Goal: Check status: Check status

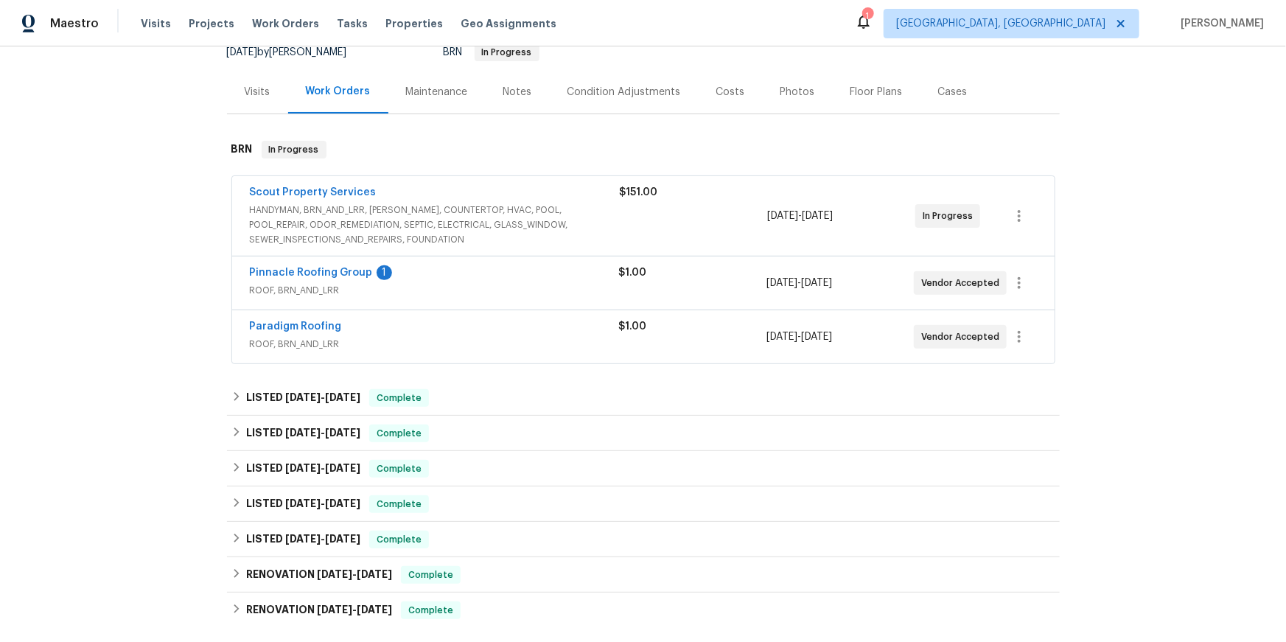
scroll to position [158, 0]
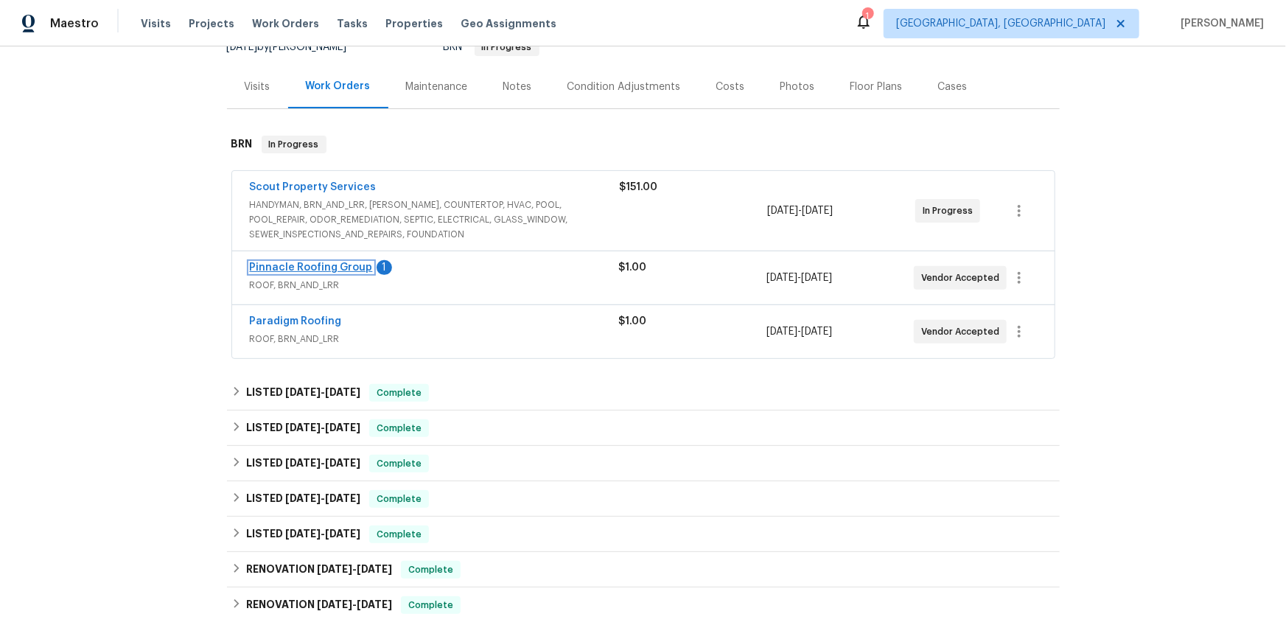
click at [349, 273] on link "Pinnacle Roofing Group" at bounding box center [311, 267] width 123 height 10
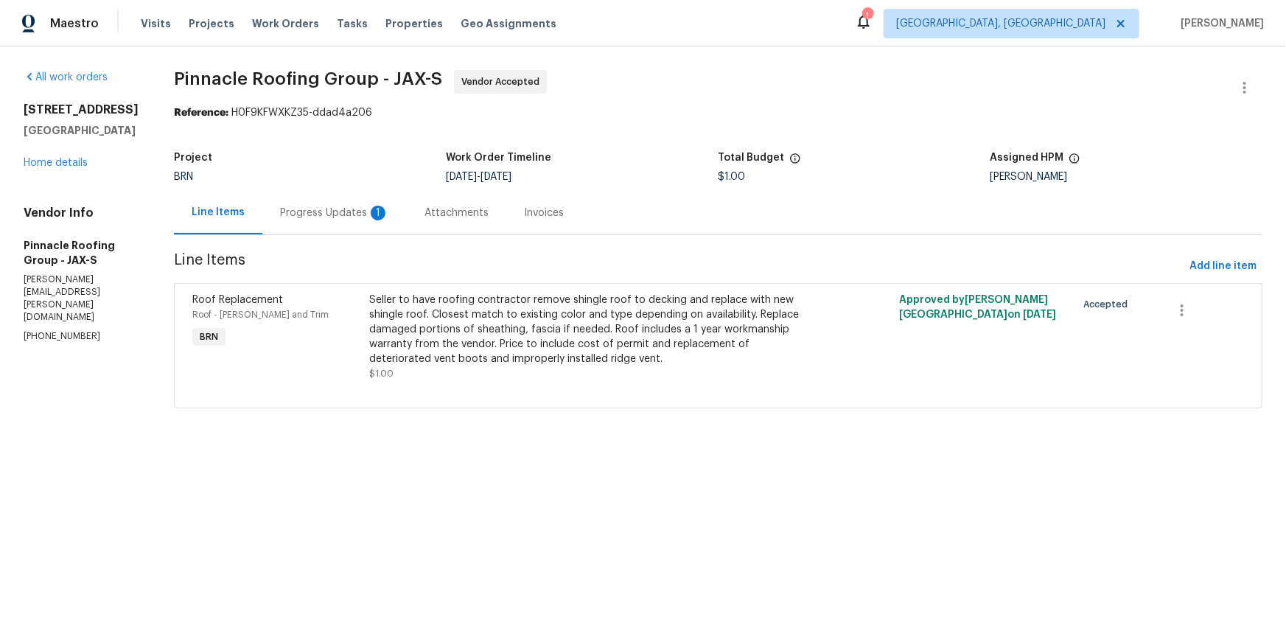
click at [389, 220] on div "Progress Updates 1" at bounding box center [334, 213] width 109 height 15
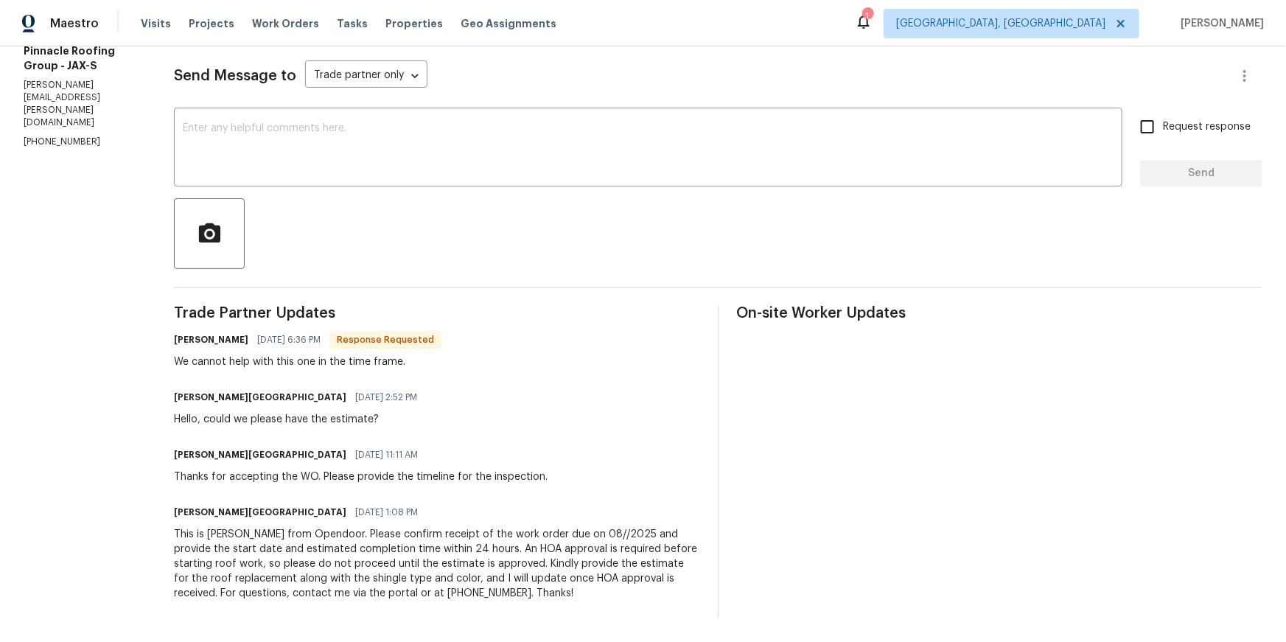
scroll to position [322, 0]
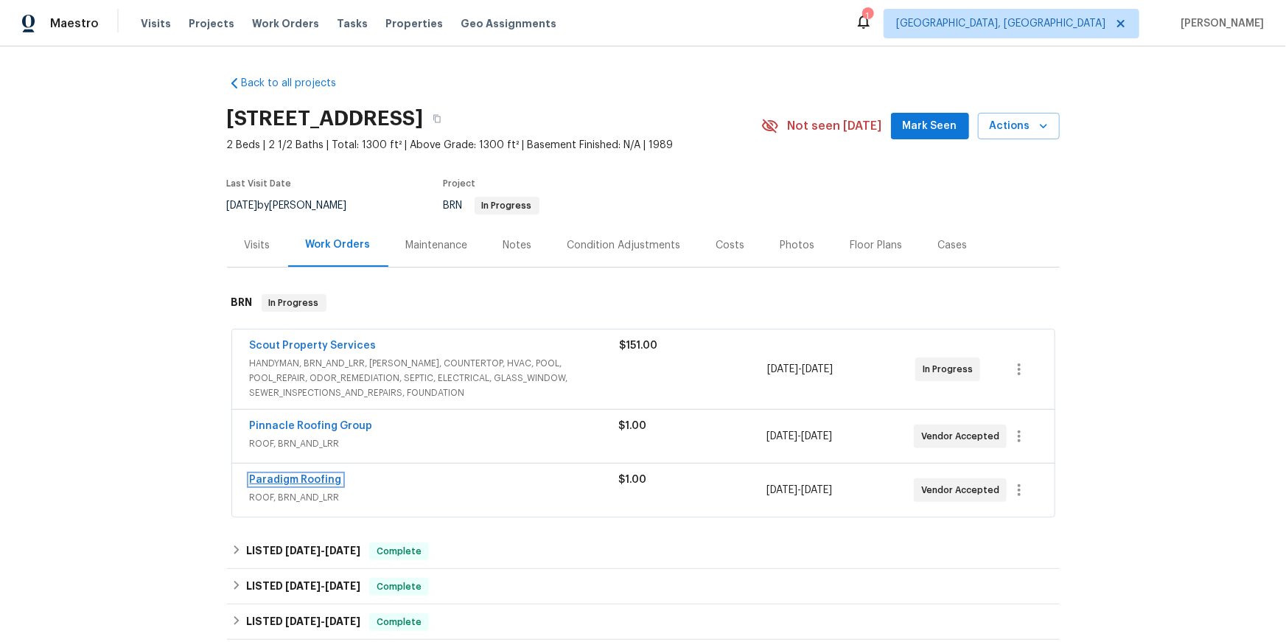
click at [307, 485] on link "Paradigm Roofing" at bounding box center [296, 480] width 92 height 10
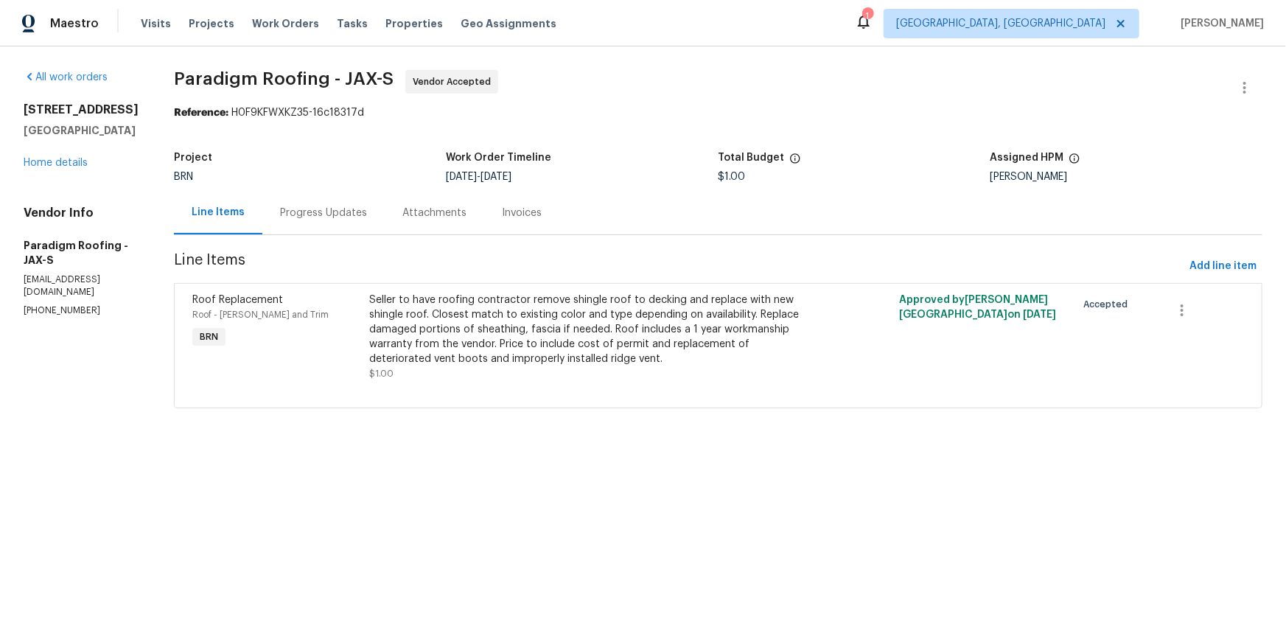
click at [367, 220] on div "Progress Updates" at bounding box center [323, 213] width 87 height 15
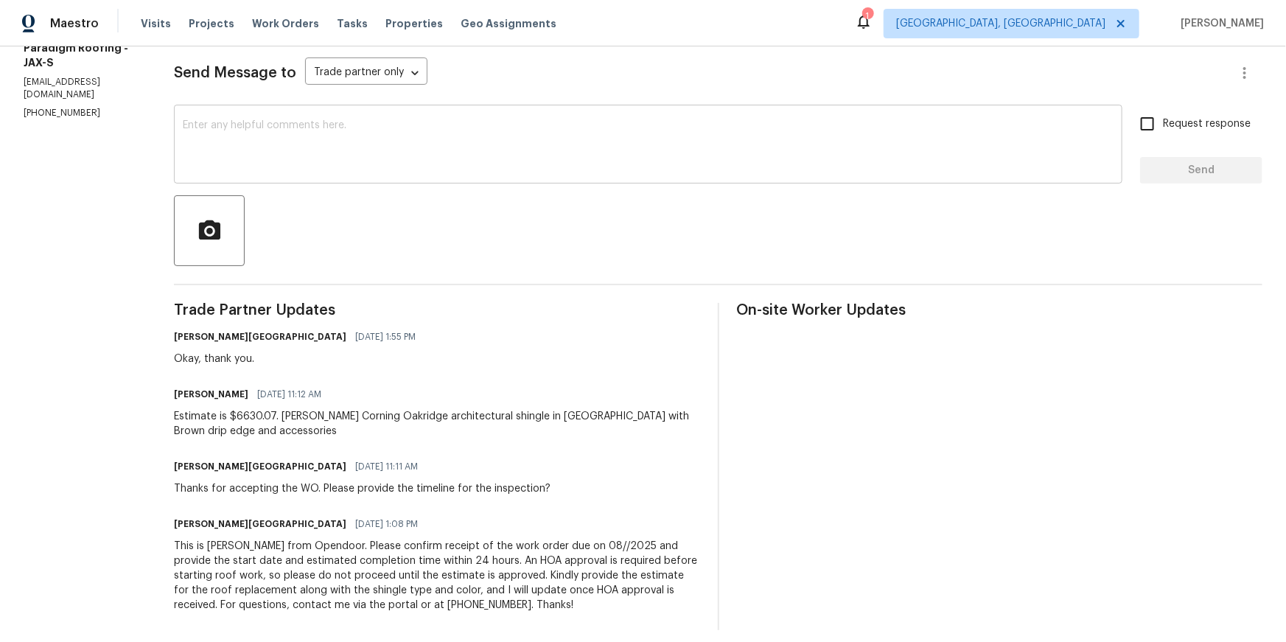
scroll to position [322, 0]
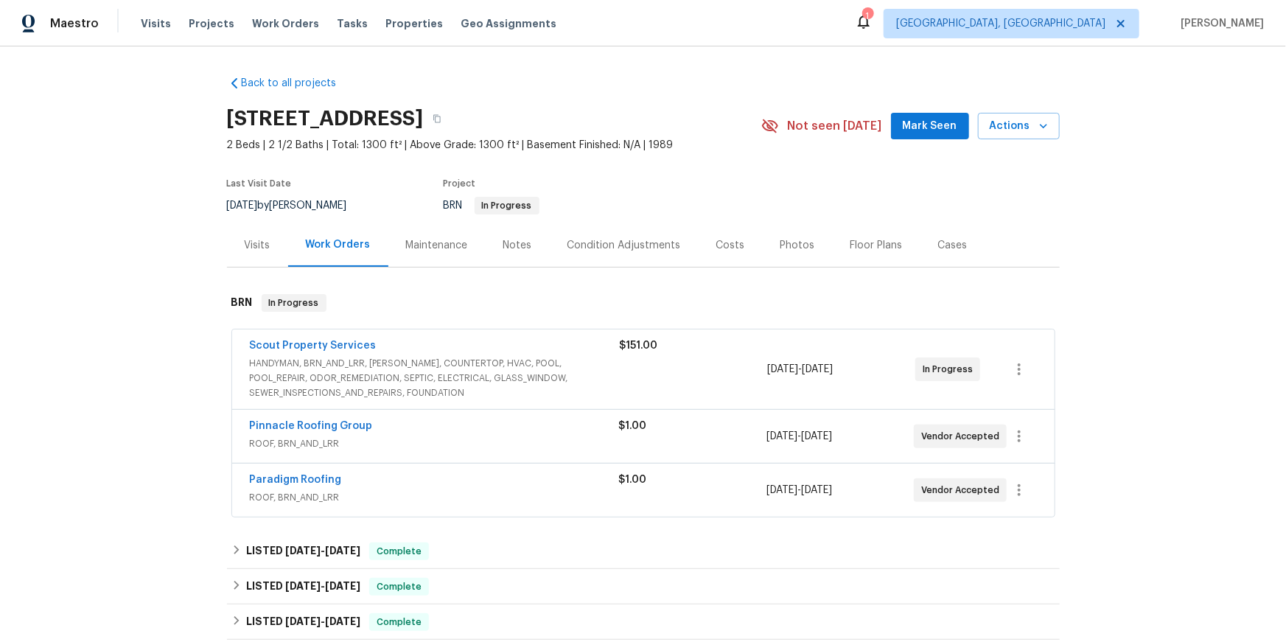
scroll to position [14, 0]
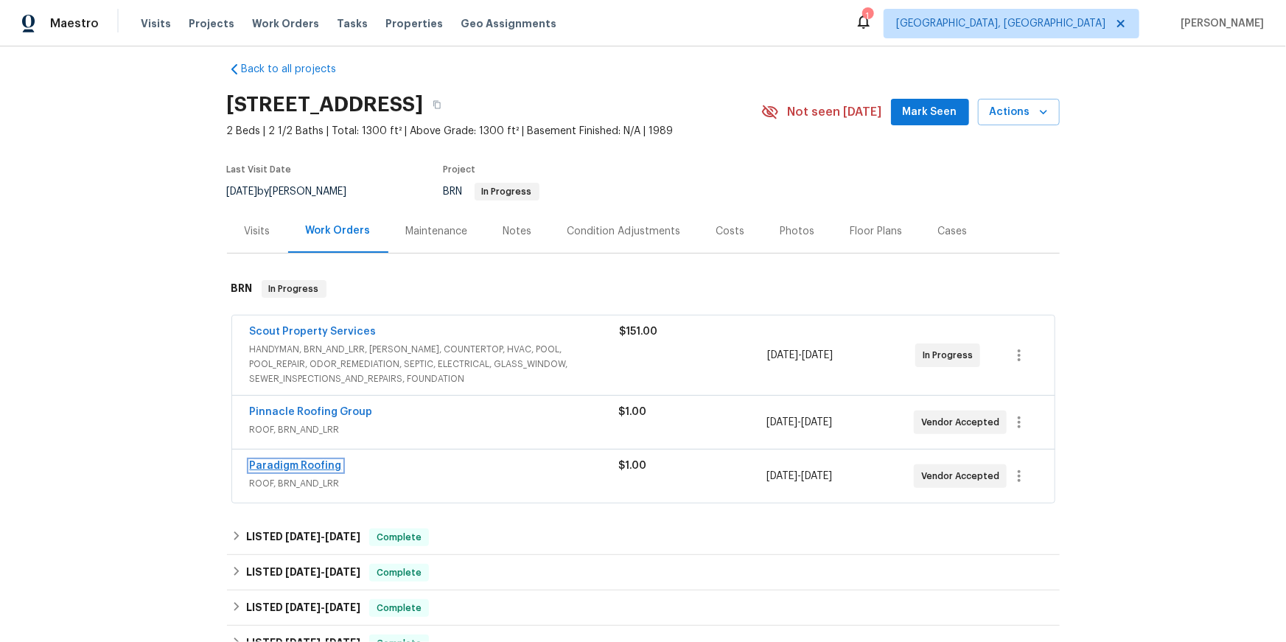
click at [342, 471] on link "Paradigm Roofing" at bounding box center [296, 466] width 92 height 10
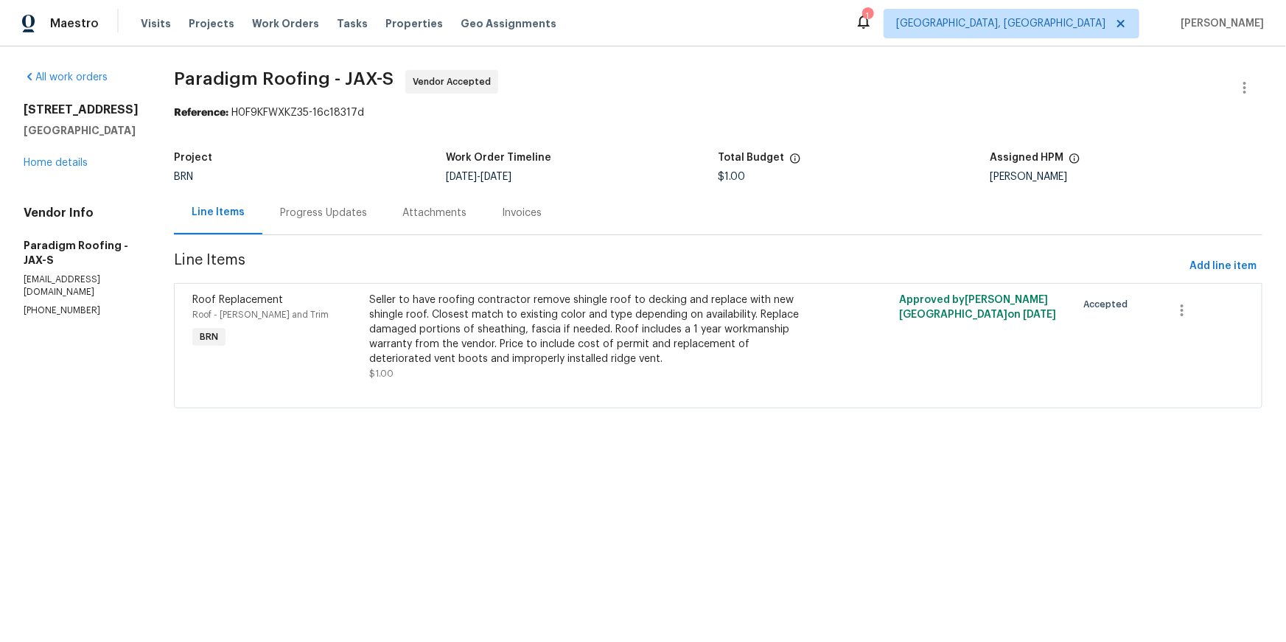
click at [367, 220] on div "Progress Updates" at bounding box center [323, 213] width 87 height 15
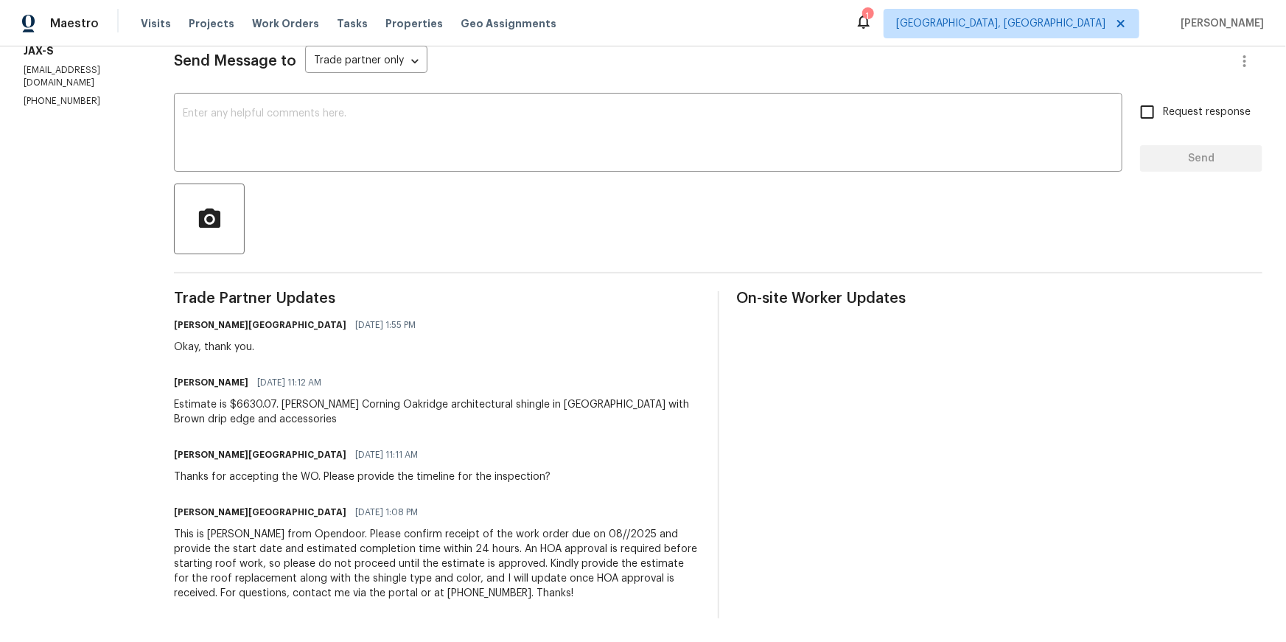
scroll to position [322, 0]
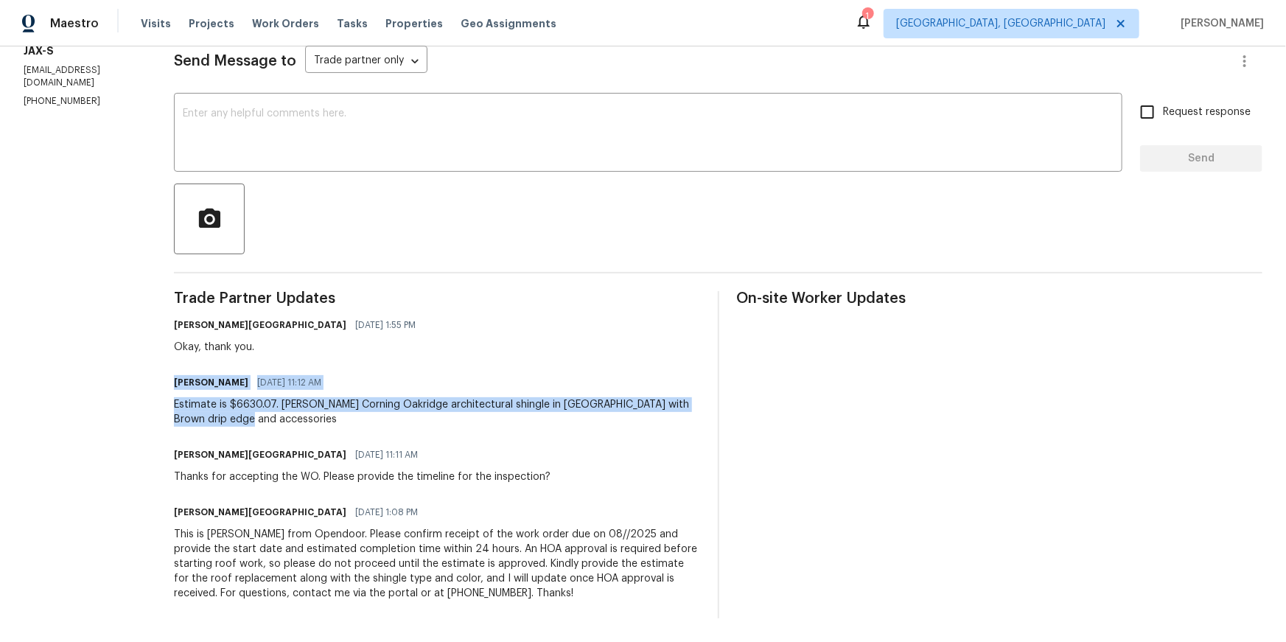
drag, startPoint x: 212, startPoint y: 354, endPoint x: 685, endPoint y: 394, distance: 474.0
click at [686, 393] on div "All work orders 3538 Chestnut Hill Ct Jacksonville, FL 32223 Home details Vendo…" at bounding box center [643, 239] width 1286 height 805
copy div "Bo Duffie 09/03/2025 11:12 AM Estimate is $6630.07. Owens Corning Oakridge arch…"
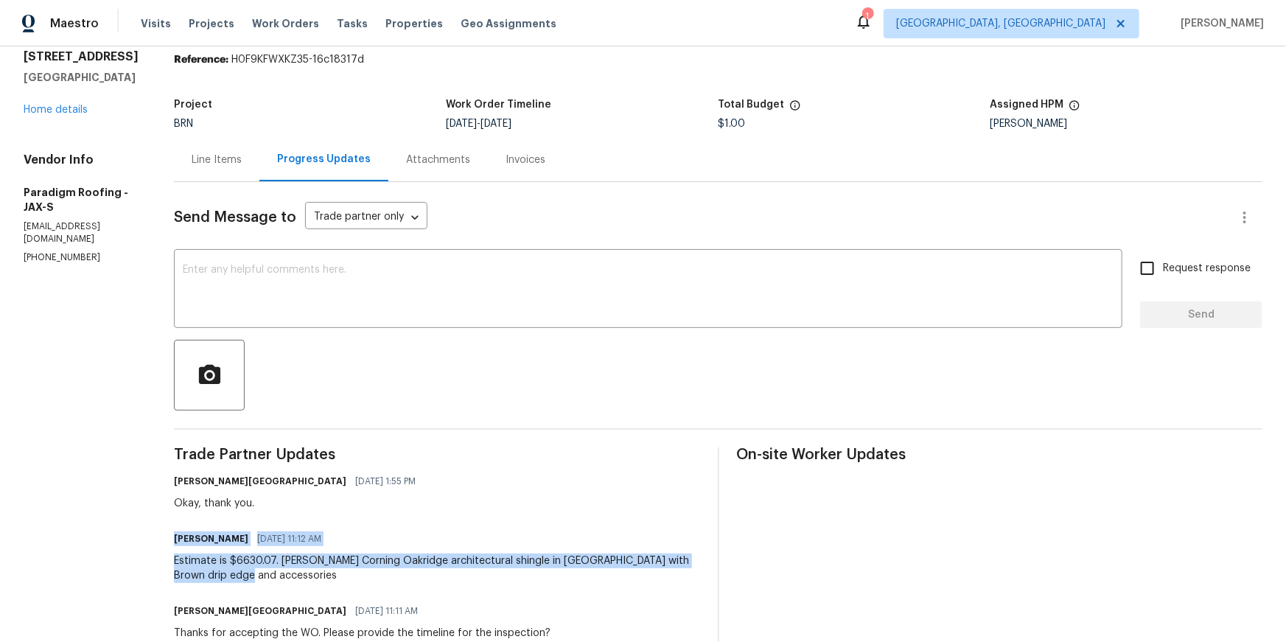
scroll to position [0, 0]
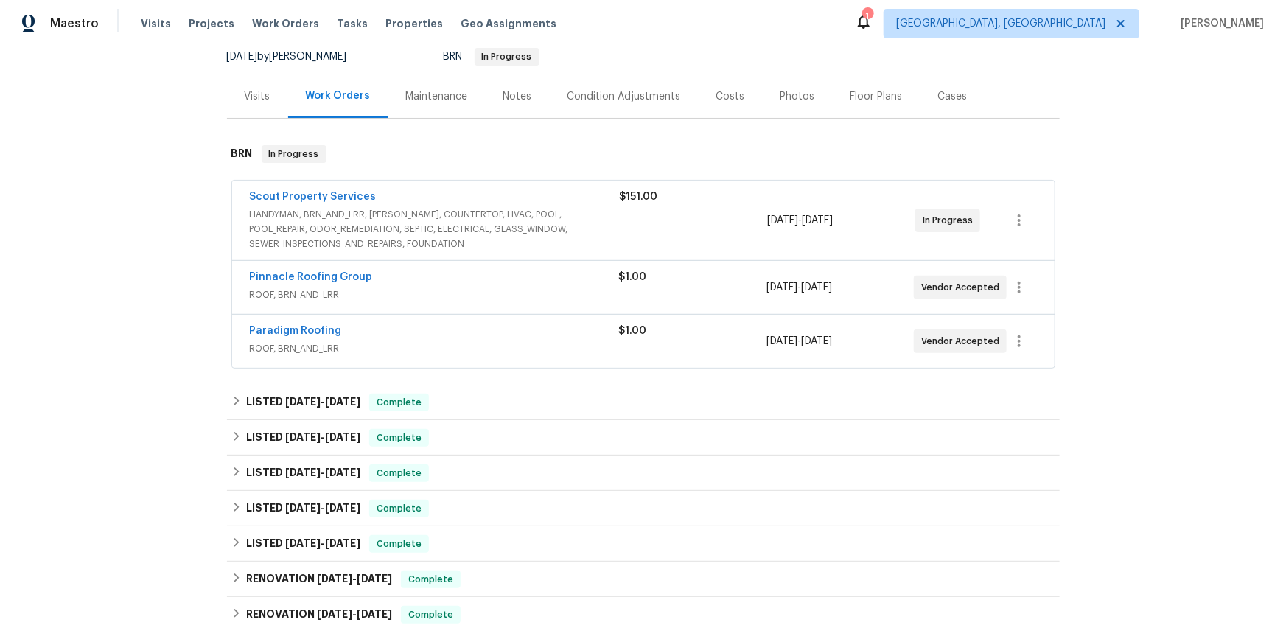
scroll to position [157, 0]
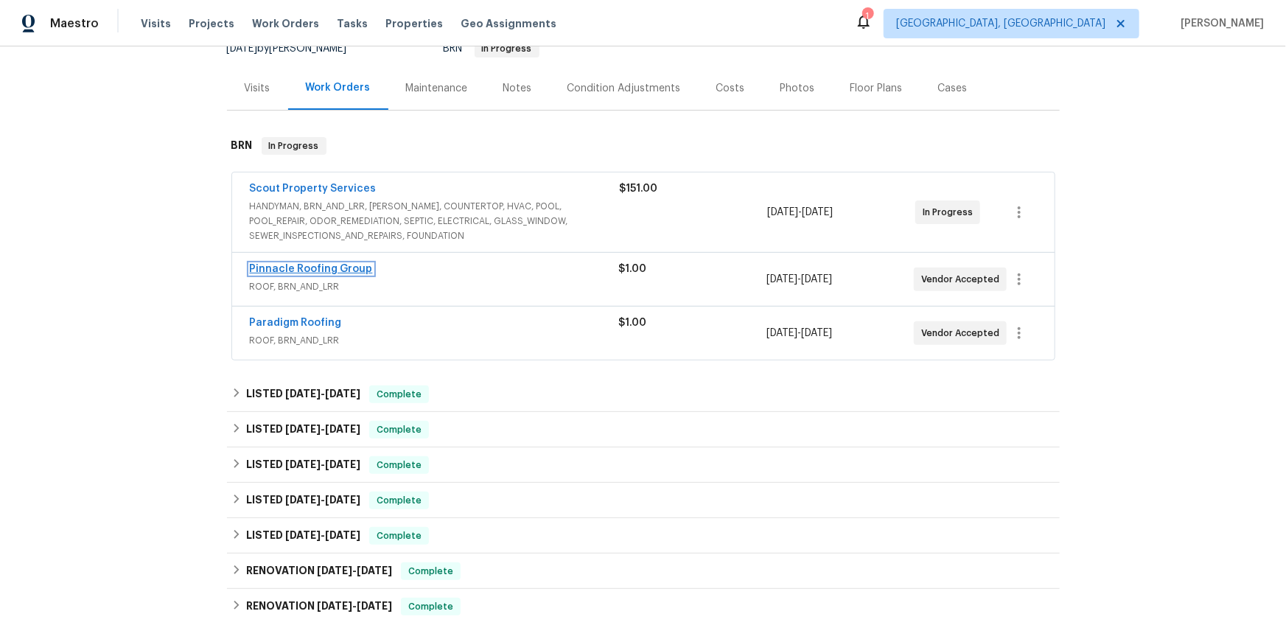
click at [327, 274] on link "Pinnacle Roofing Group" at bounding box center [311, 269] width 123 height 10
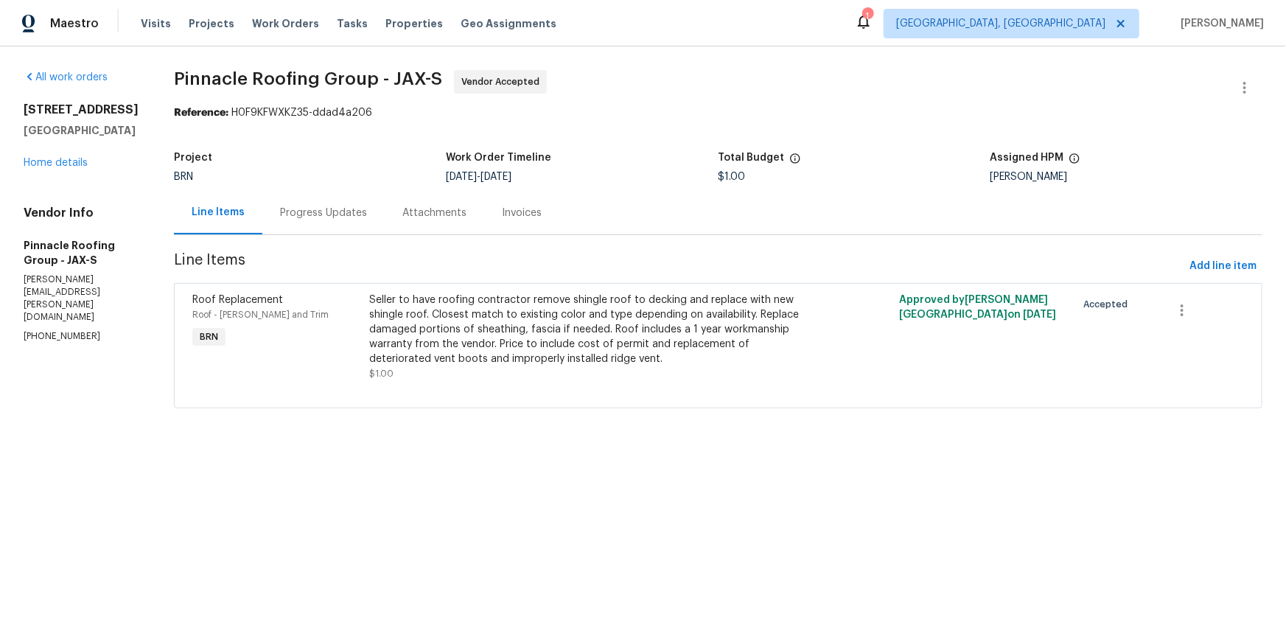
click at [385, 234] on div "Progress Updates" at bounding box center [323, 212] width 122 height 43
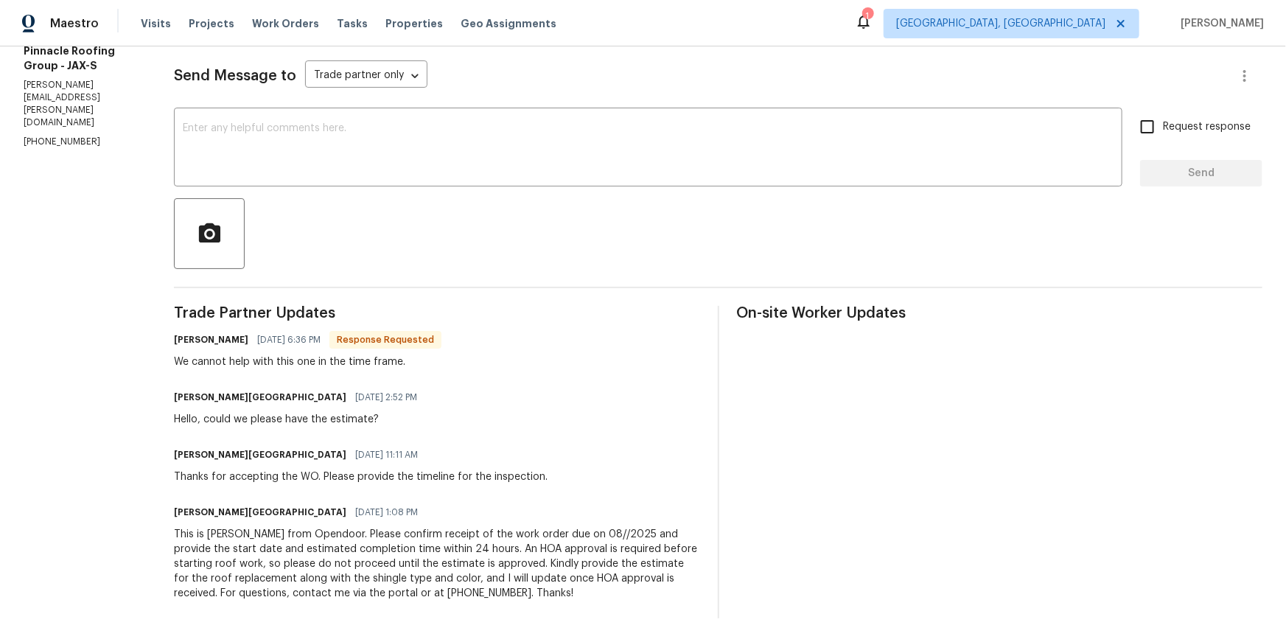
scroll to position [311, 0]
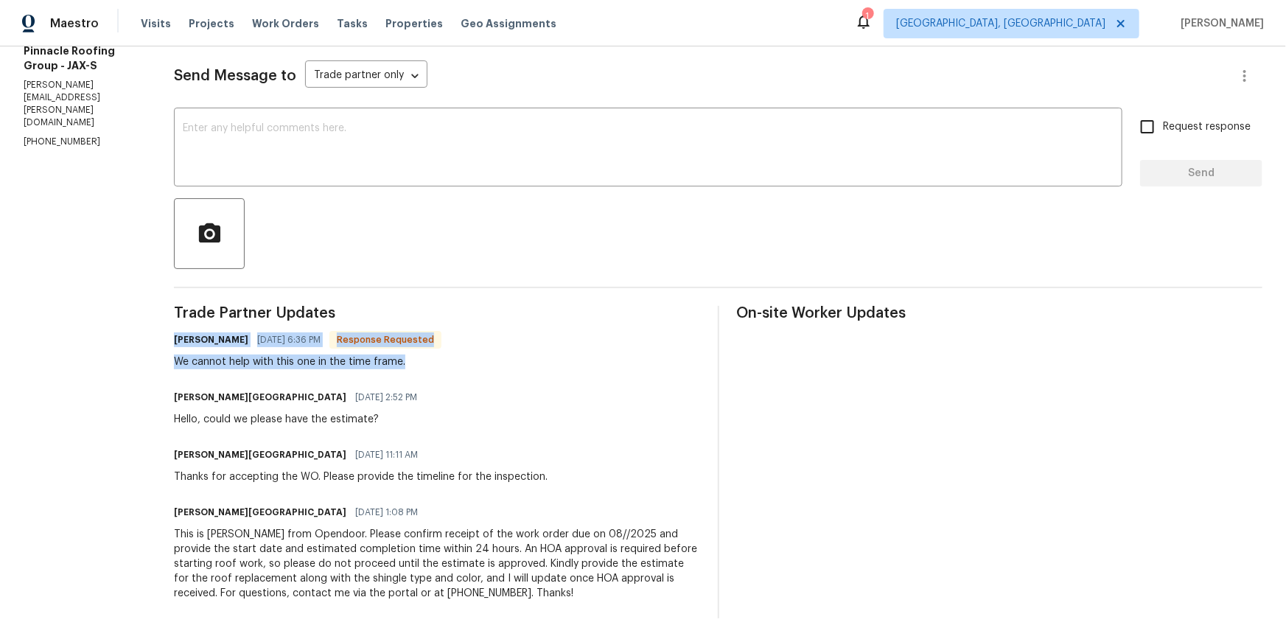
drag, startPoint x: 295, startPoint y: 300, endPoint x: 492, endPoint y: 326, distance: 198.5
click at [522, 328] on div "All work orders [STREET_ADDRESS] Home details Vendor Info Pinnacle Roofing Grou…" at bounding box center [643, 247] width 1286 height 790
copy div "[PERSON_NAME] [DATE] 6:36 PM Response Requested We cannot help with this one in…"
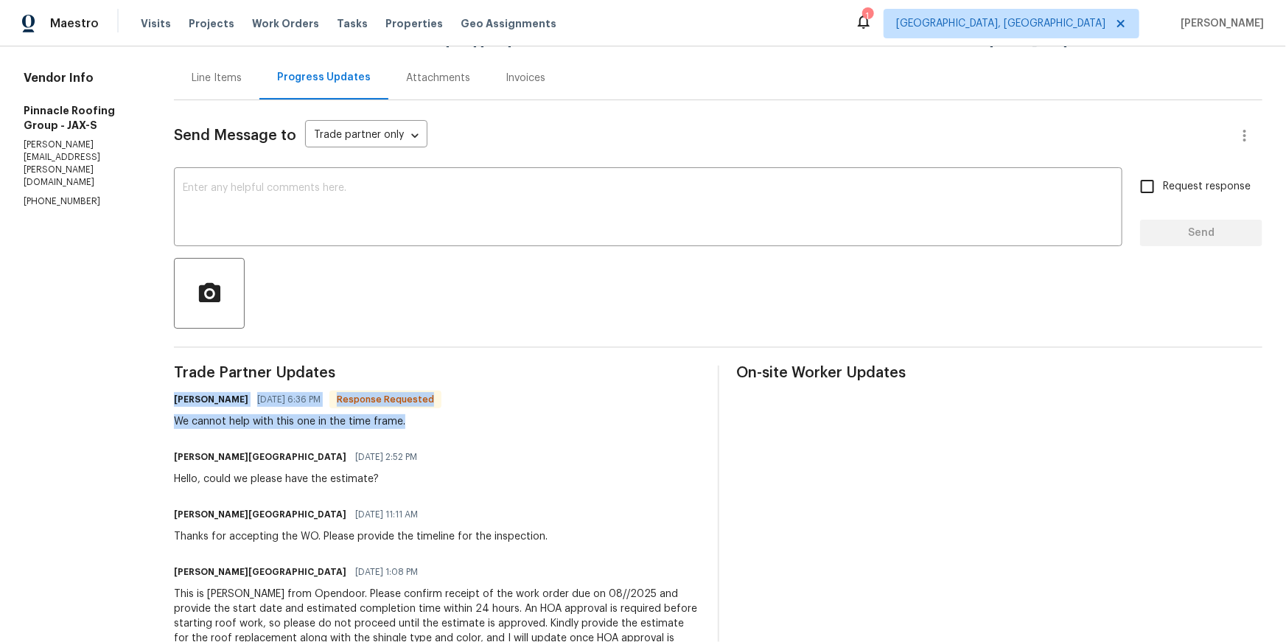
scroll to position [0, 0]
